Goal: Check status: Check status

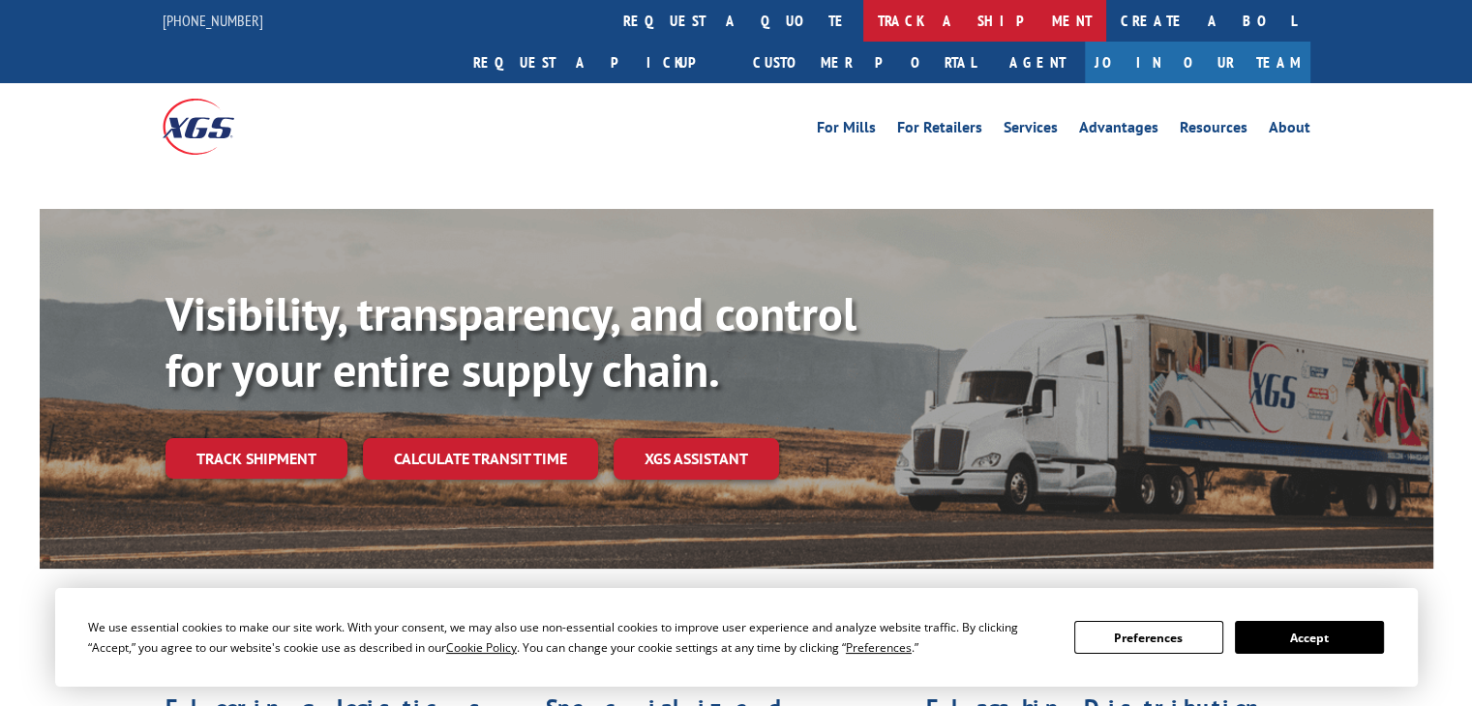
click at [863, 21] on link "track a shipment" at bounding box center [984, 21] width 243 height 42
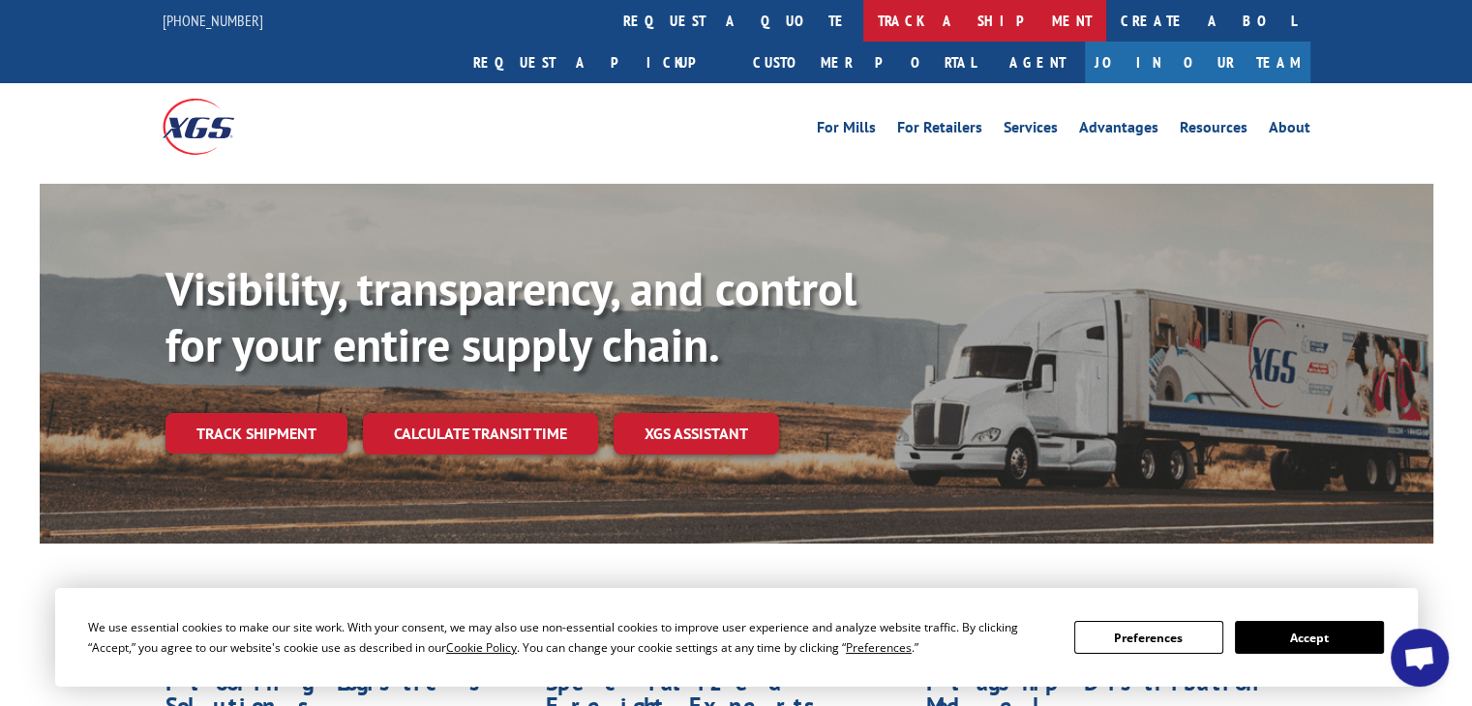
click at [863, 14] on link "track a shipment" at bounding box center [984, 21] width 243 height 42
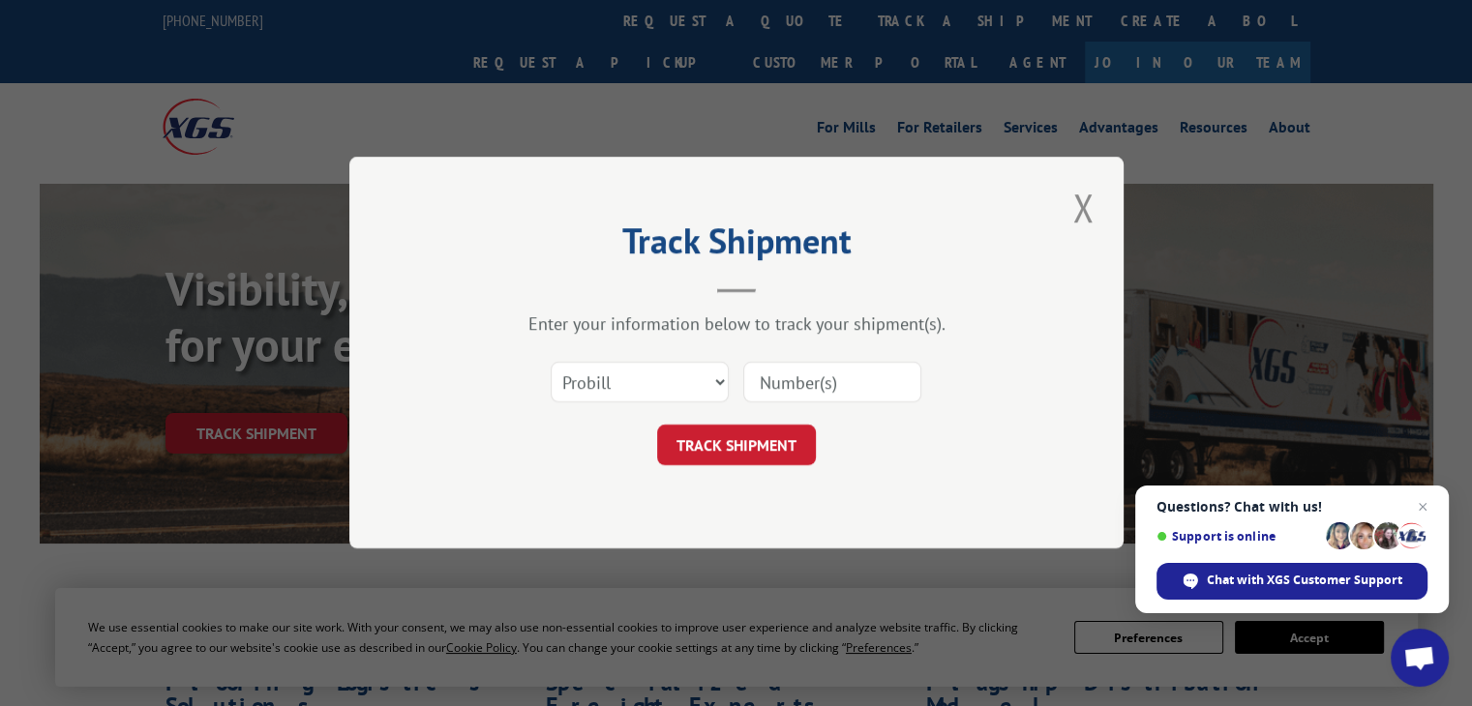
click at [786, 382] on input at bounding box center [832, 383] width 178 height 41
paste input "16955989"
type input "16955989"
click at [749, 453] on button "TRACK SHIPMENT" at bounding box center [736, 446] width 159 height 41
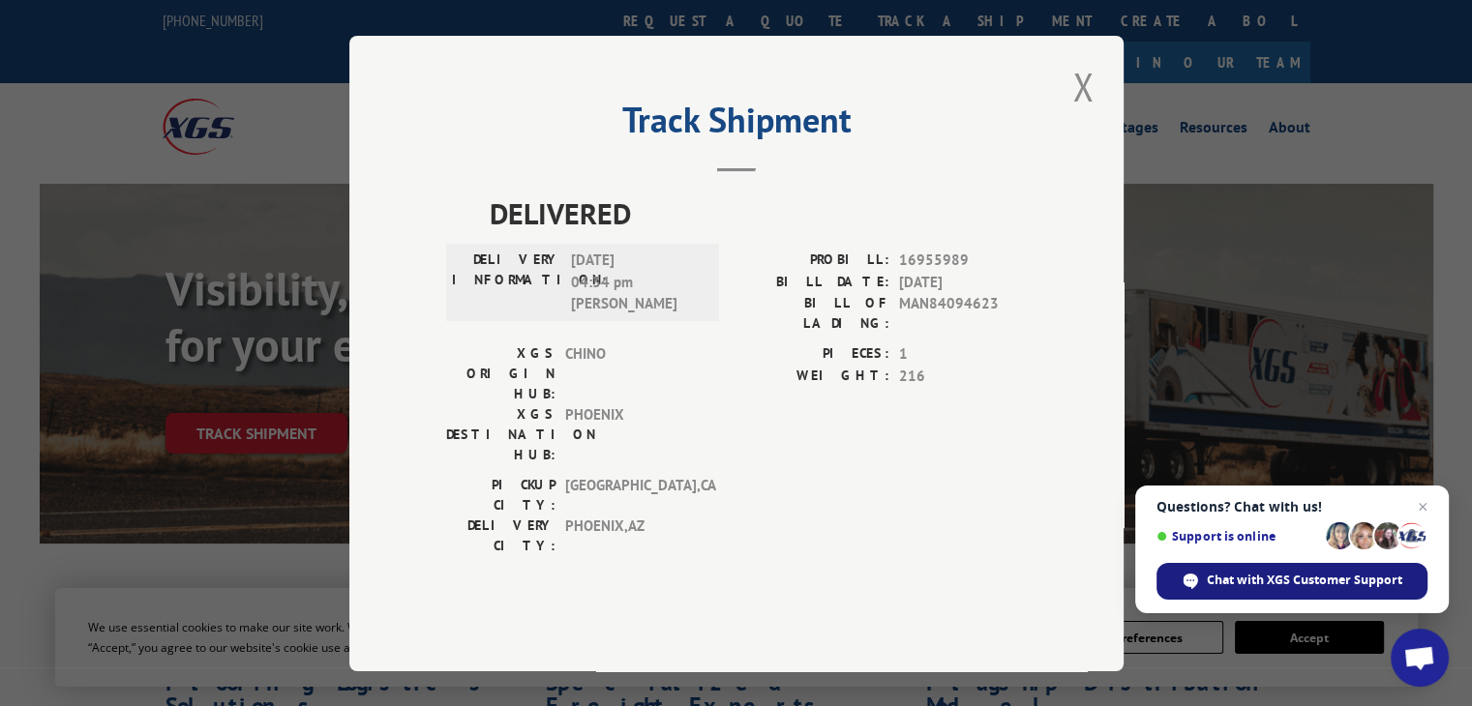
click at [1277, 578] on span "Chat with XGS Customer Support" at bounding box center [1303, 580] width 195 height 17
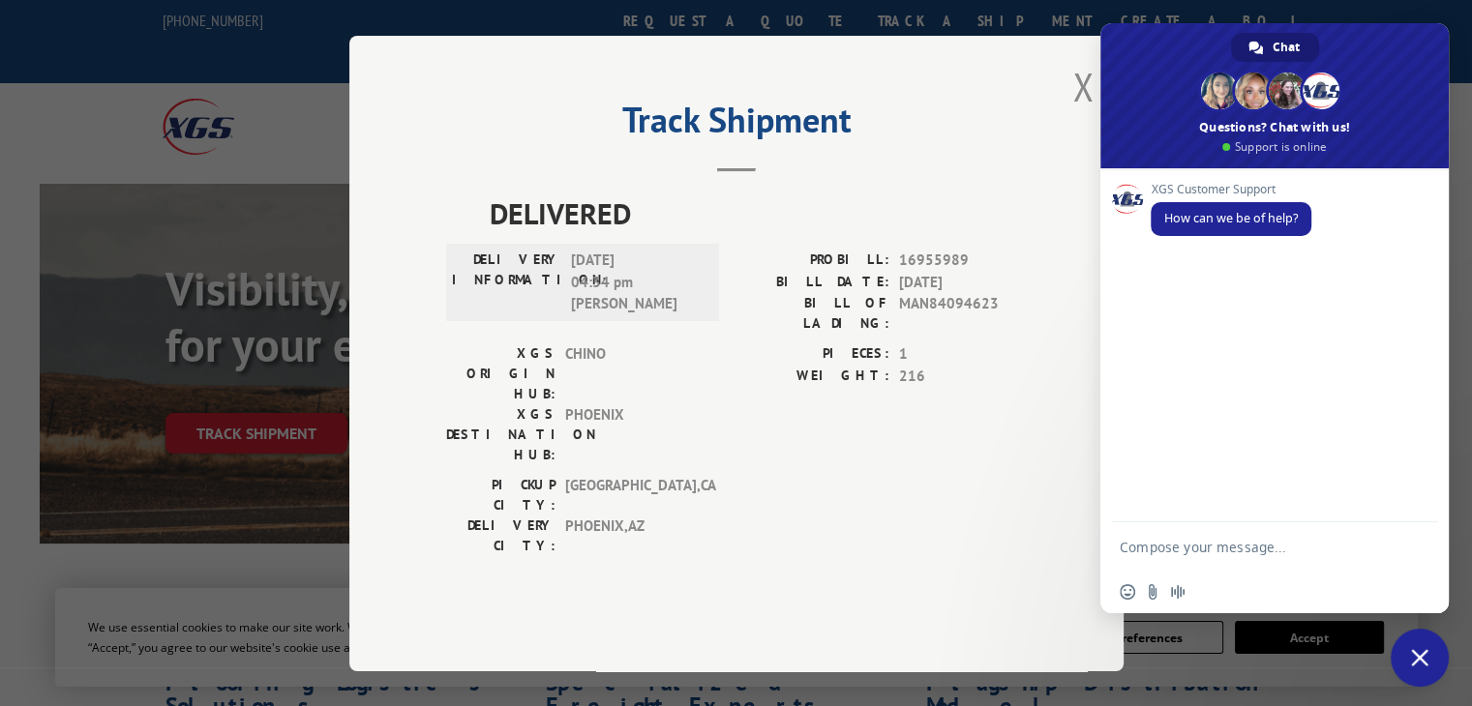
click at [937, 334] on span "MAN84094623" at bounding box center [963, 313] width 128 height 41
copy span "MAN84094623"
click at [1182, 541] on textarea "Compose your message..." at bounding box center [1254, 546] width 271 height 48
paste textarea "MAN84094623"
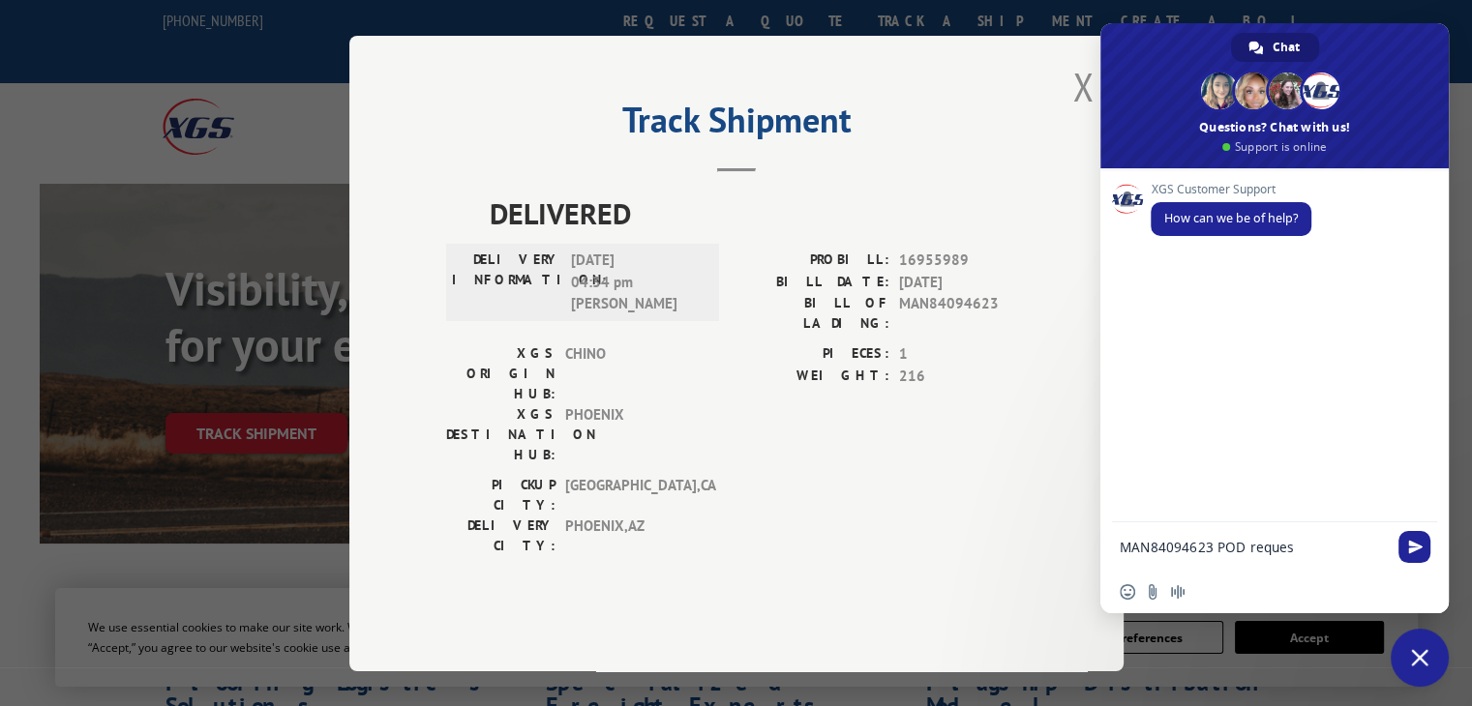
type textarea "MAN84094623 POD request"
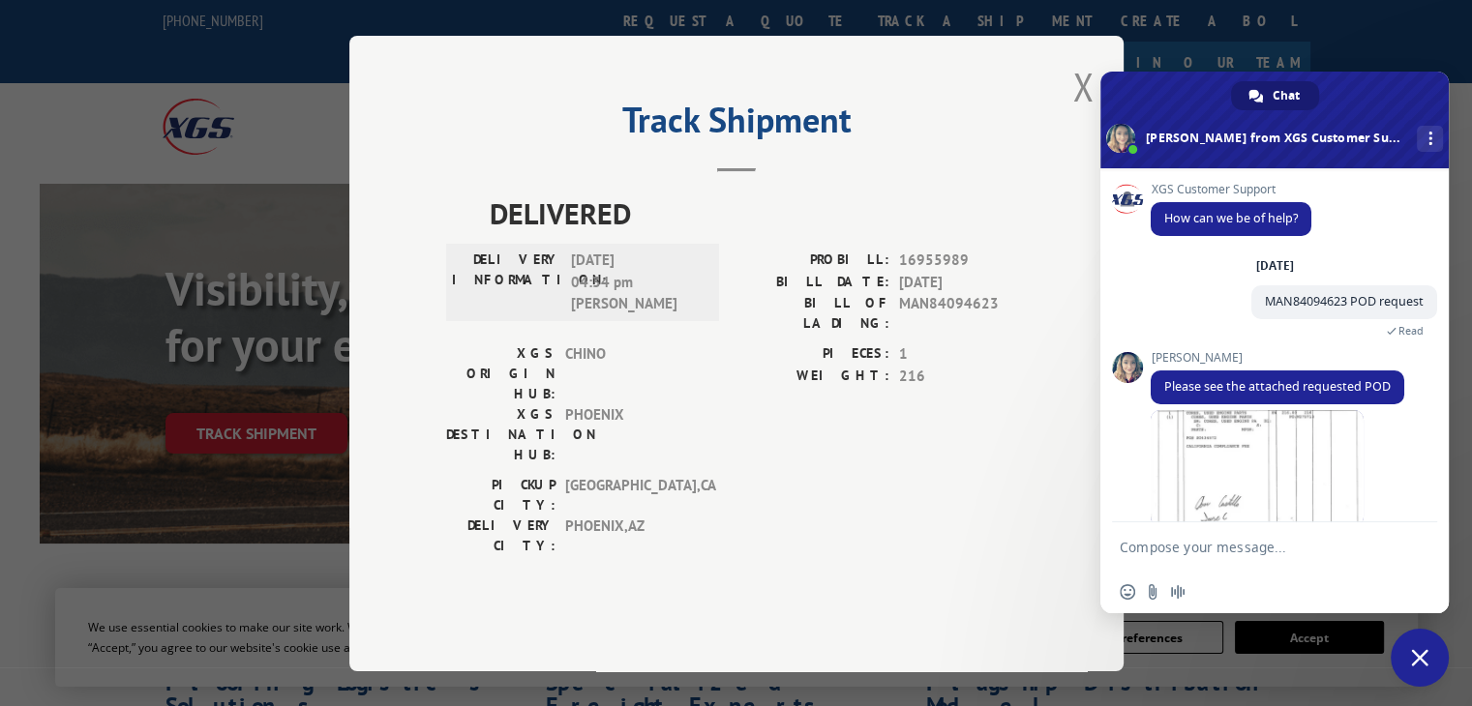
scroll to position [124, 0]
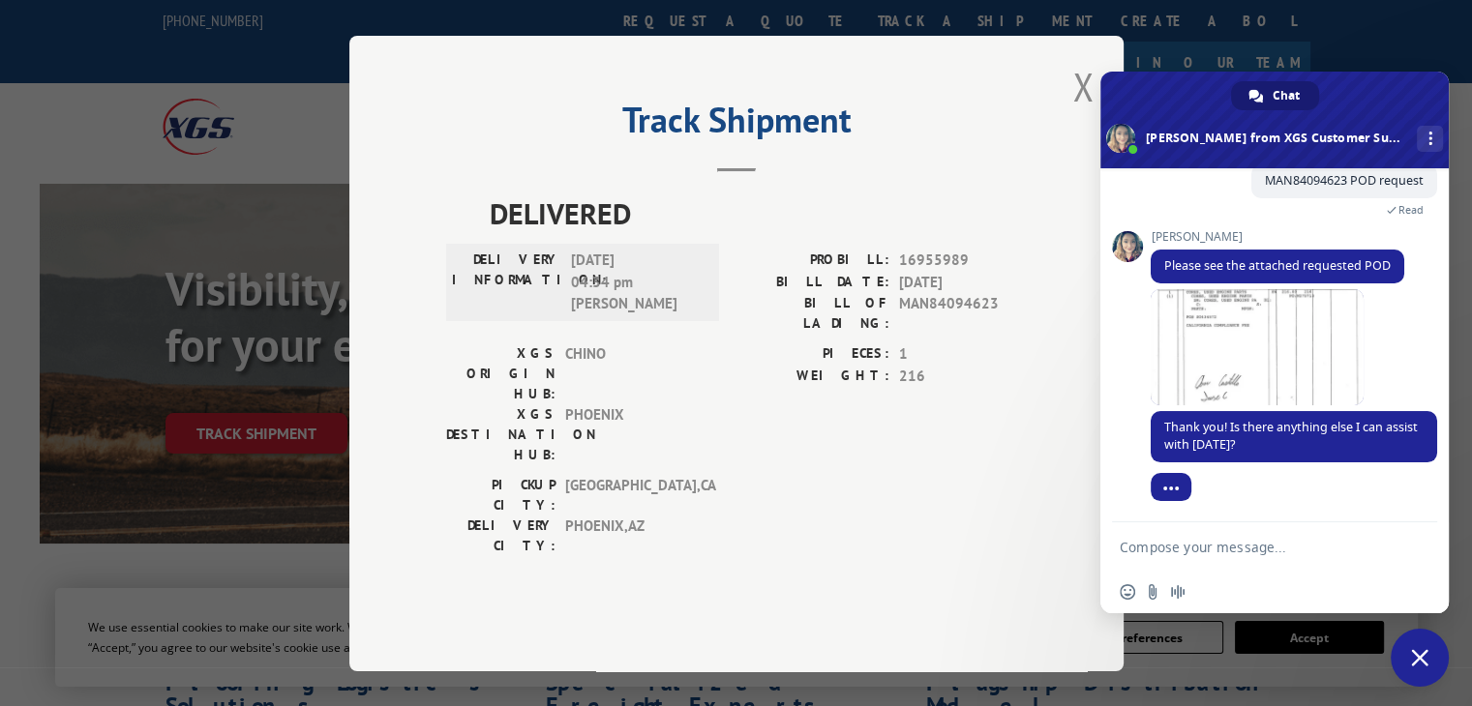
click at [1194, 568] on textarea "Compose your message..." at bounding box center [1254, 546] width 271 height 48
click at [1332, 349] on span at bounding box center [1256, 347] width 213 height 116
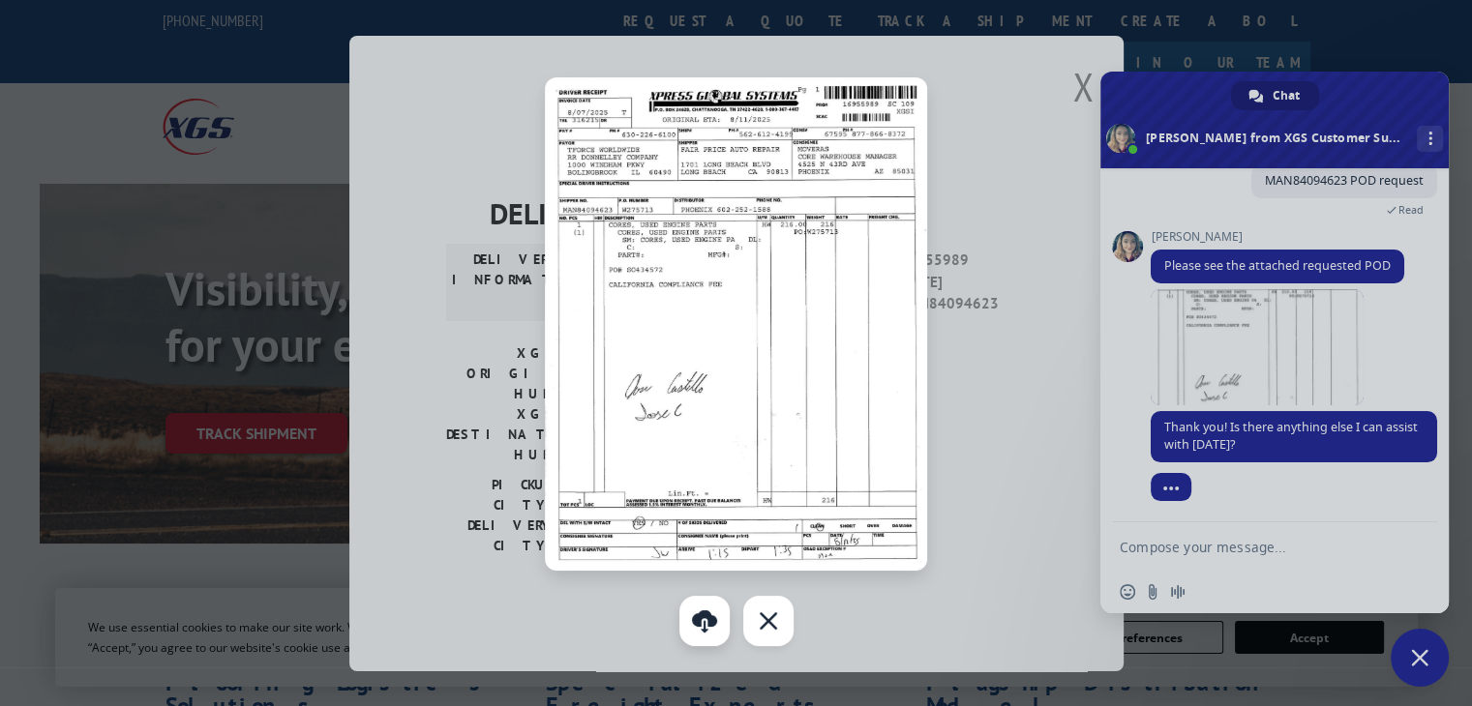
click at [708, 611] on link at bounding box center [704, 621] width 50 height 50
click at [983, 202] on div at bounding box center [736, 353] width 1472 height 706
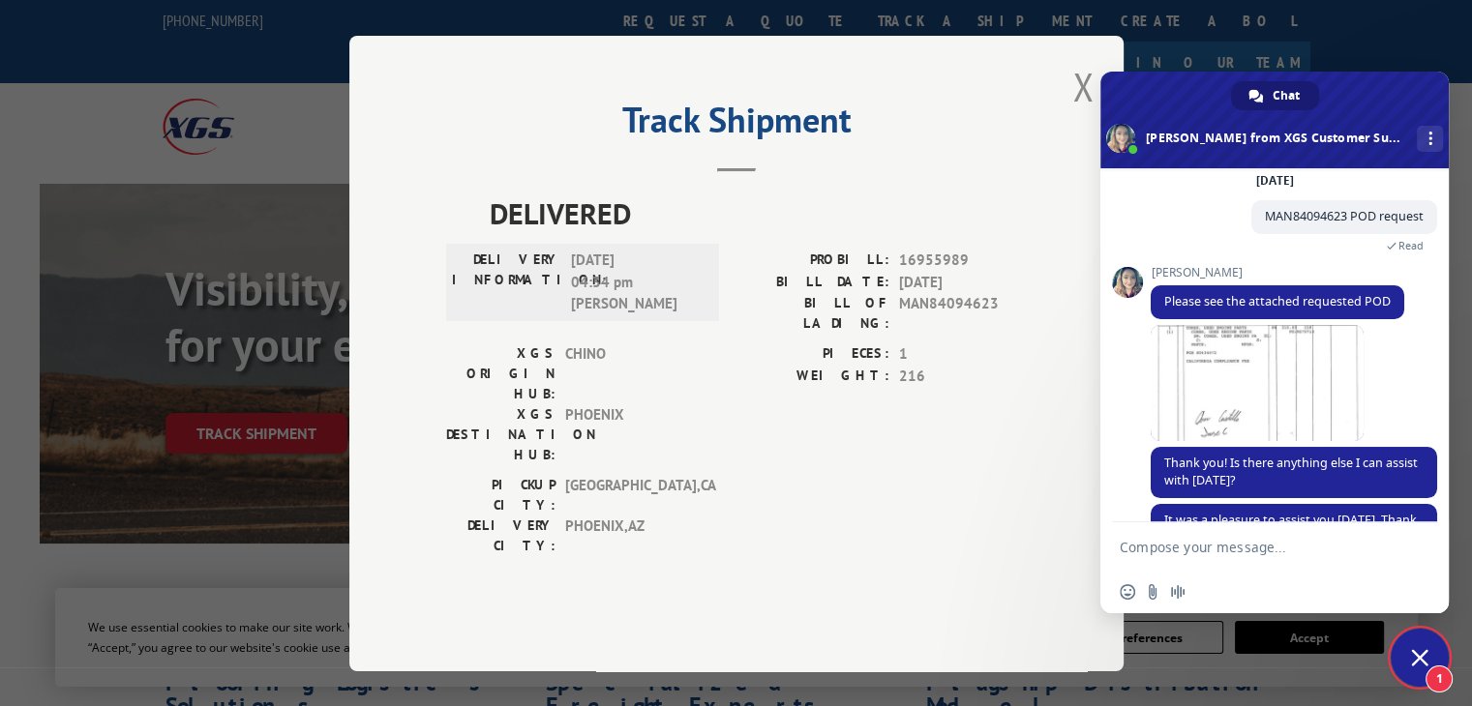
scroll to position [217, 0]
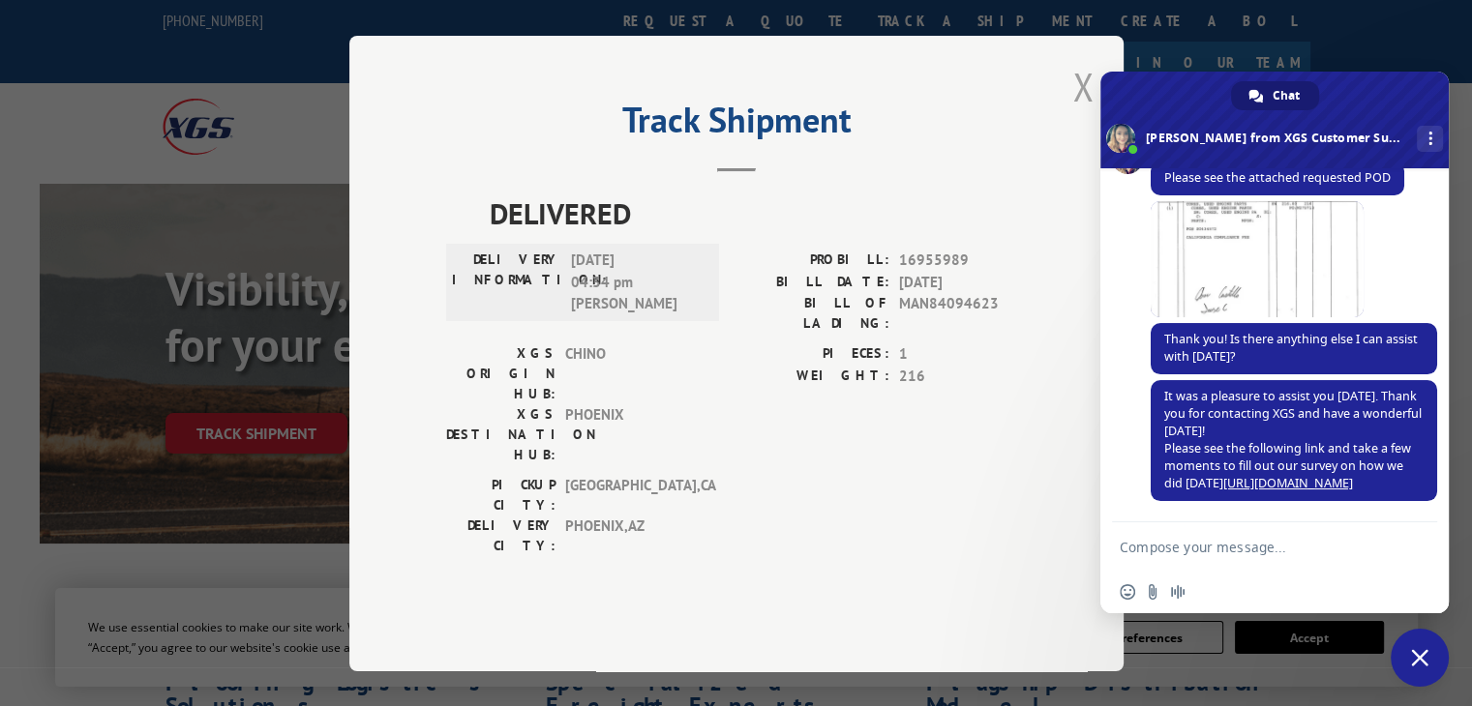
click at [1079, 113] on button "Close modal" at bounding box center [1082, 86] width 33 height 53
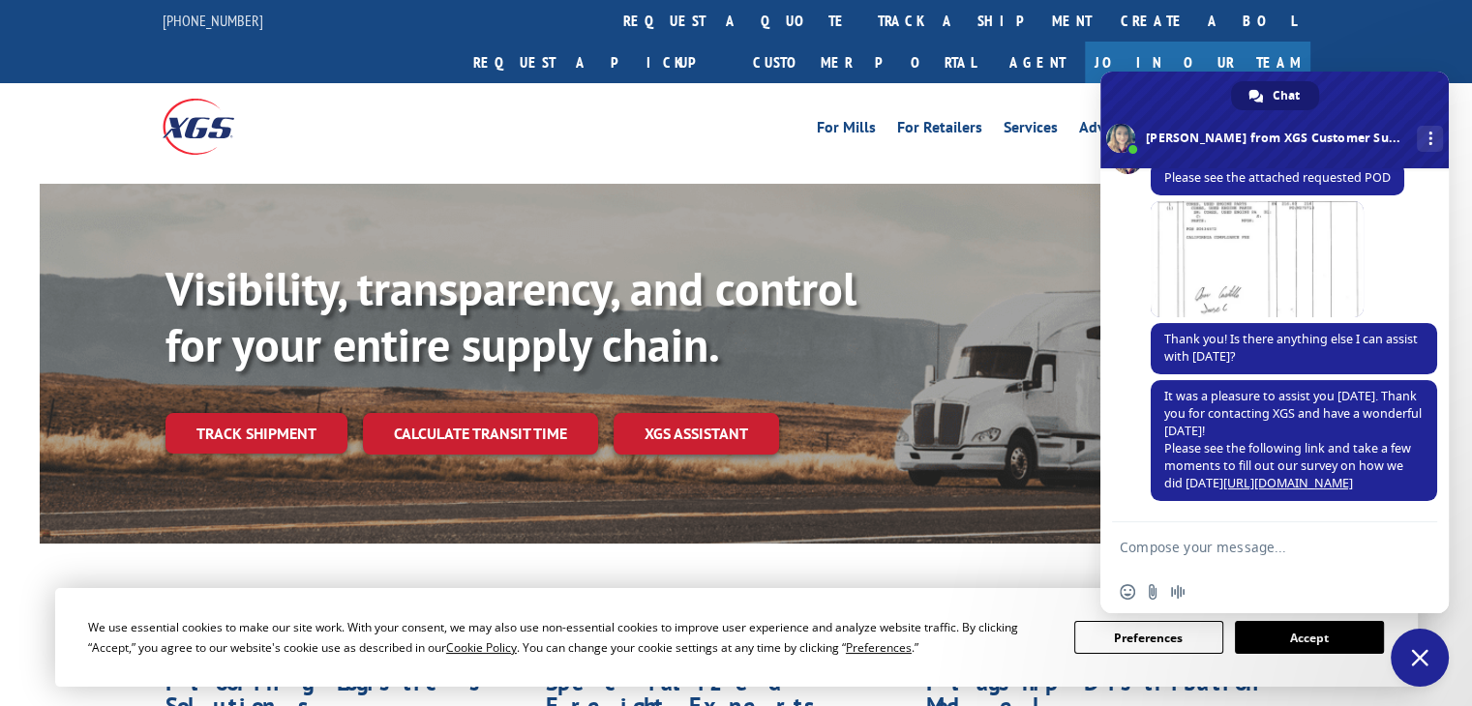
click at [1420, 661] on span "Close chat" at bounding box center [1419, 657] width 17 height 17
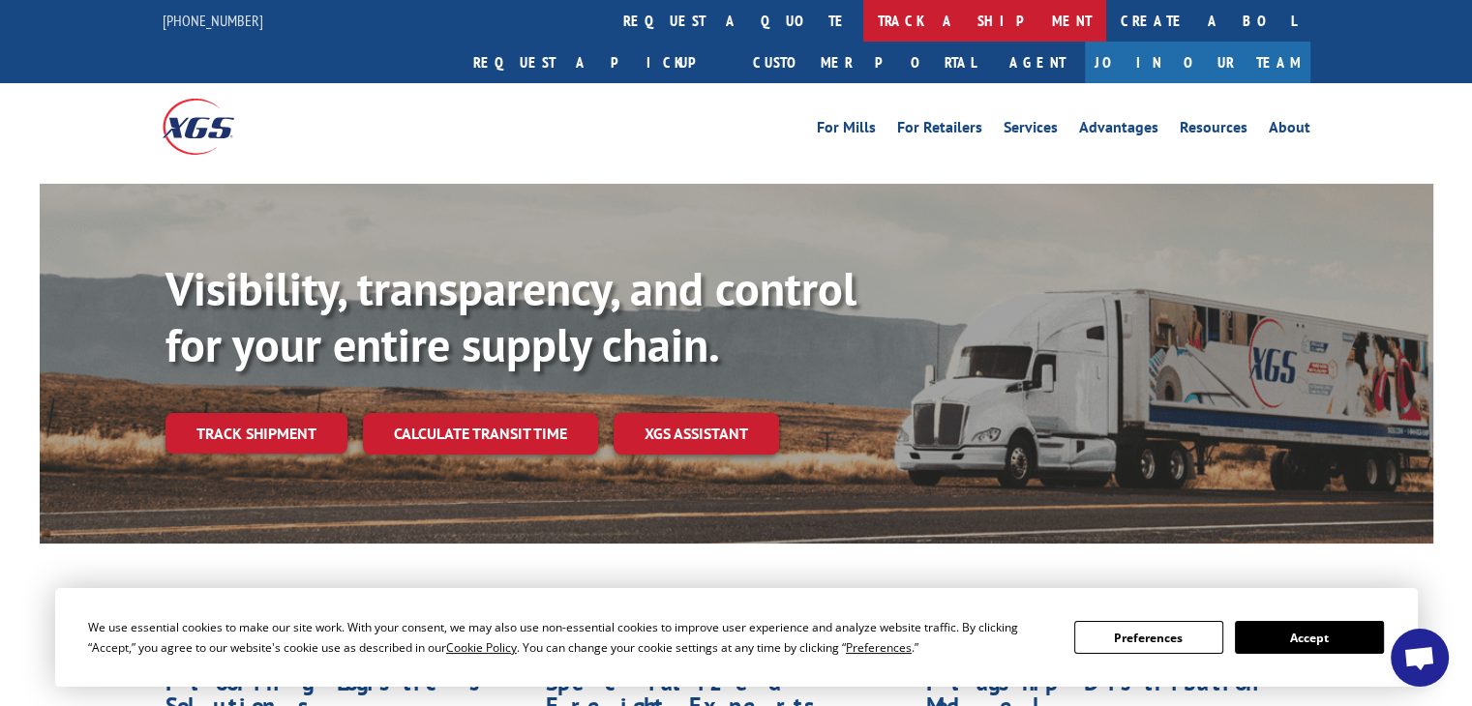
click at [863, 19] on link "track a shipment" at bounding box center [984, 21] width 243 height 42
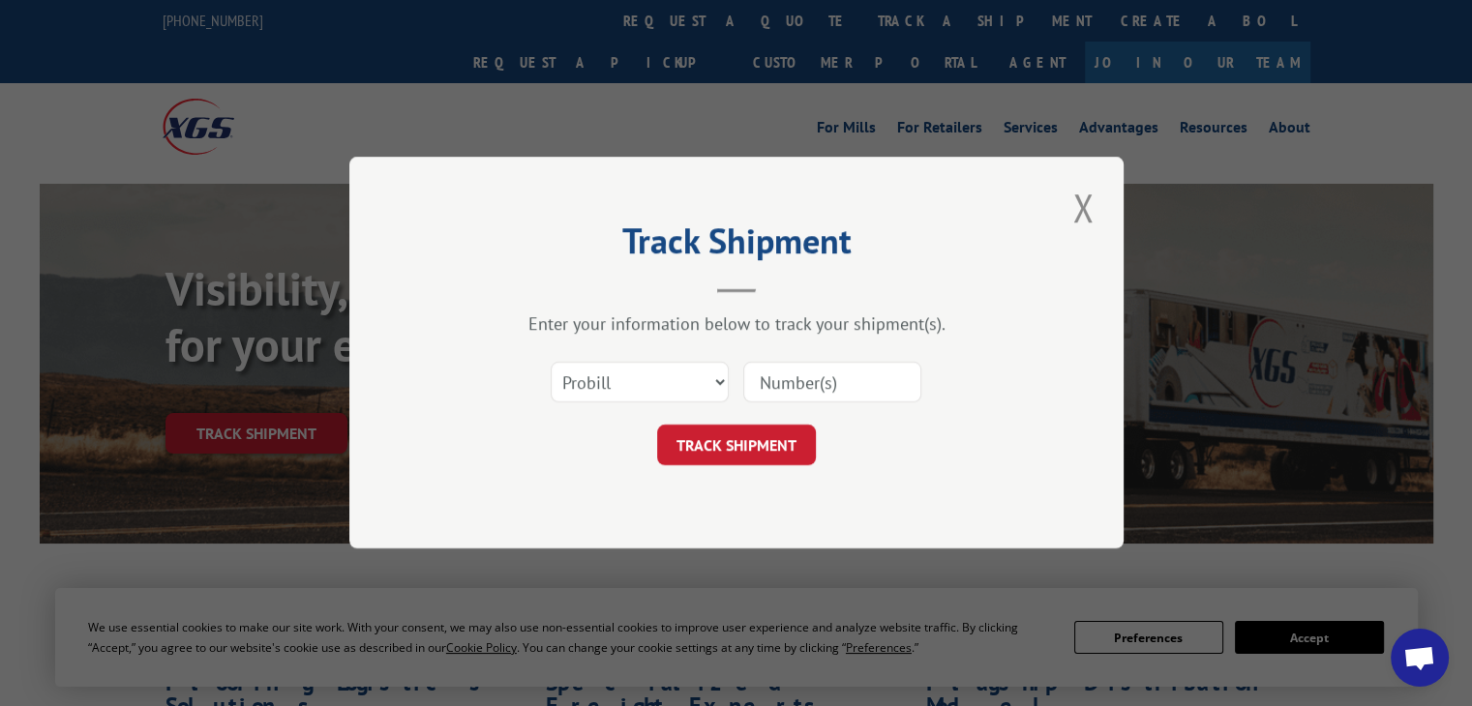
click at [825, 382] on input at bounding box center [832, 383] width 178 height 41
paste input "17537473"
type input "17537473"
click at [745, 440] on button "TRACK SHIPMENT" at bounding box center [736, 446] width 159 height 41
